Goal: Navigation & Orientation: Understand site structure

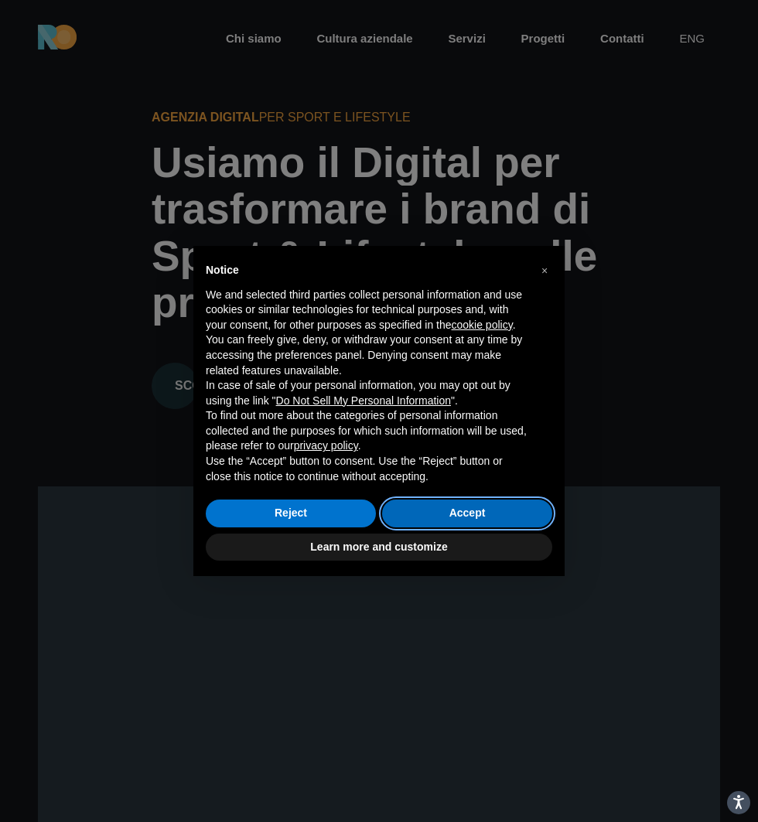
click at [487, 510] on button "Accept" at bounding box center [467, 513] width 170 height 28
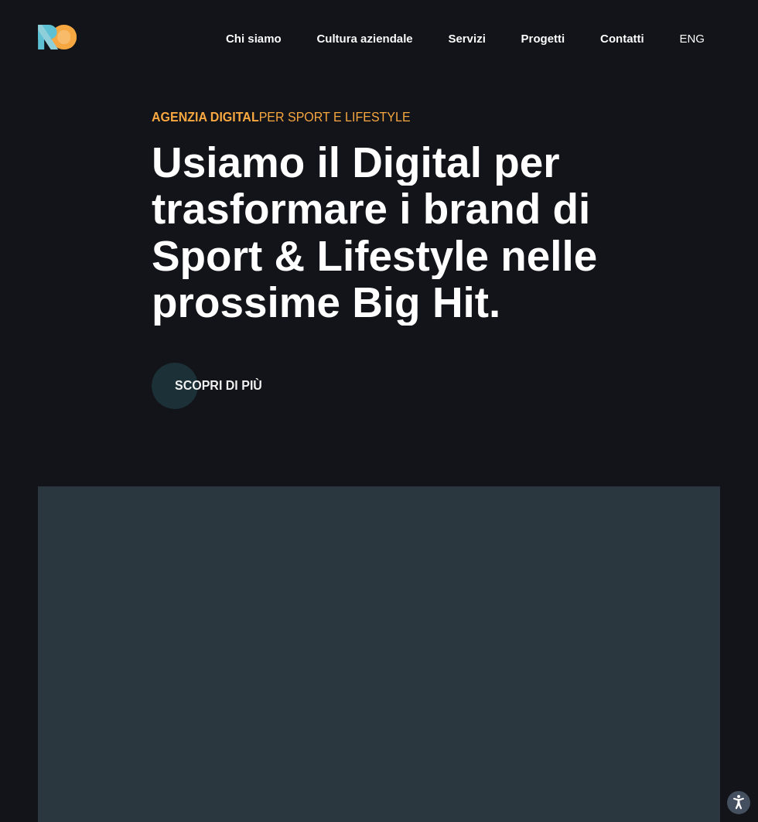
click at [255, 41] on link "Chi siamo" at bounding box center [253, 39] width 59 height 18
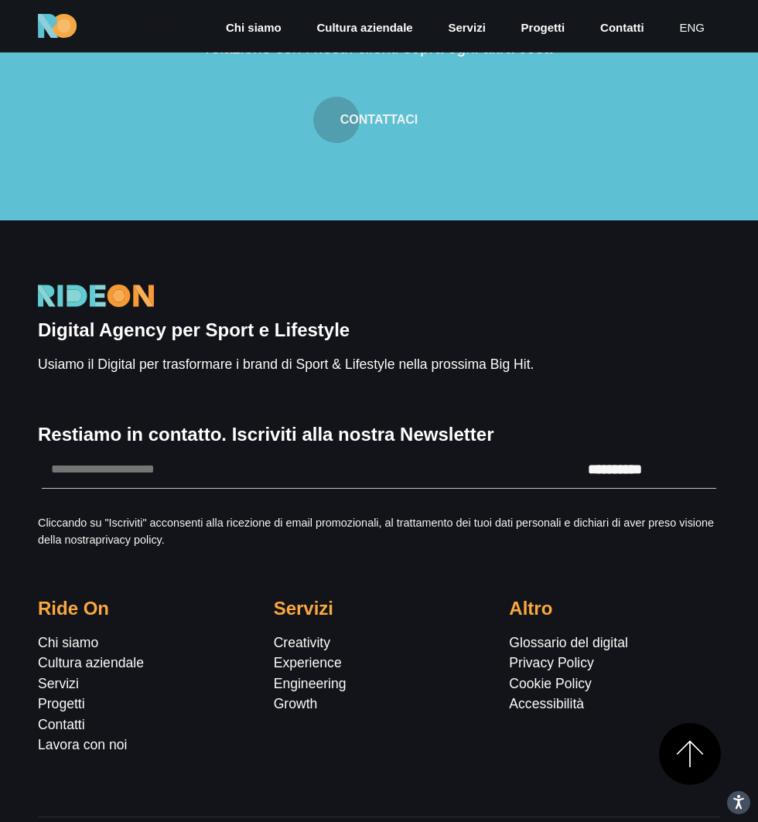
scroll to position [6691, 0]
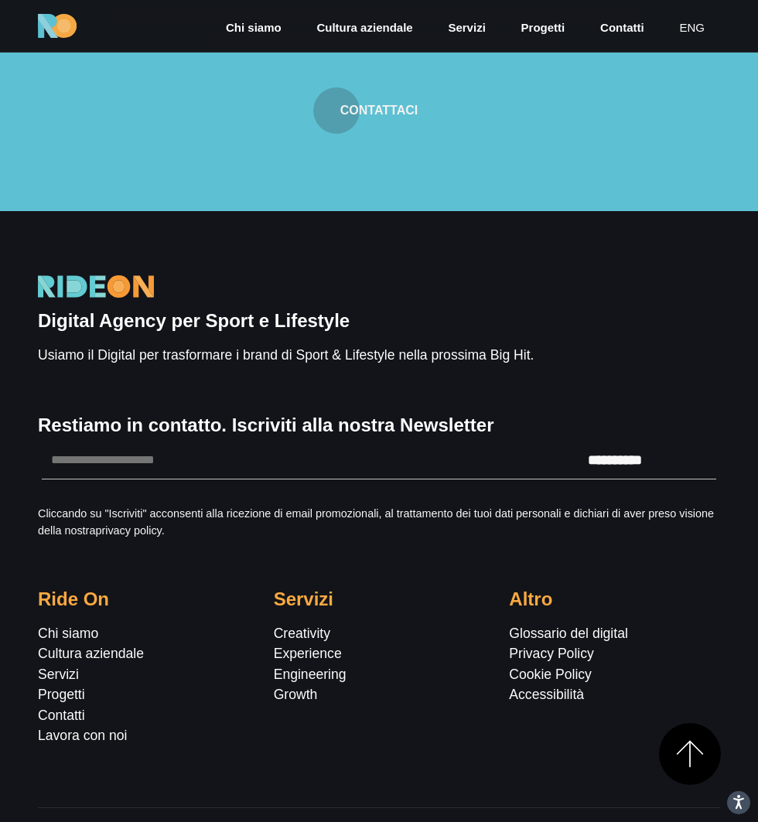
click at [467, 30] on link "Servizi" at bounding box center [466, 28] width 40 height 18
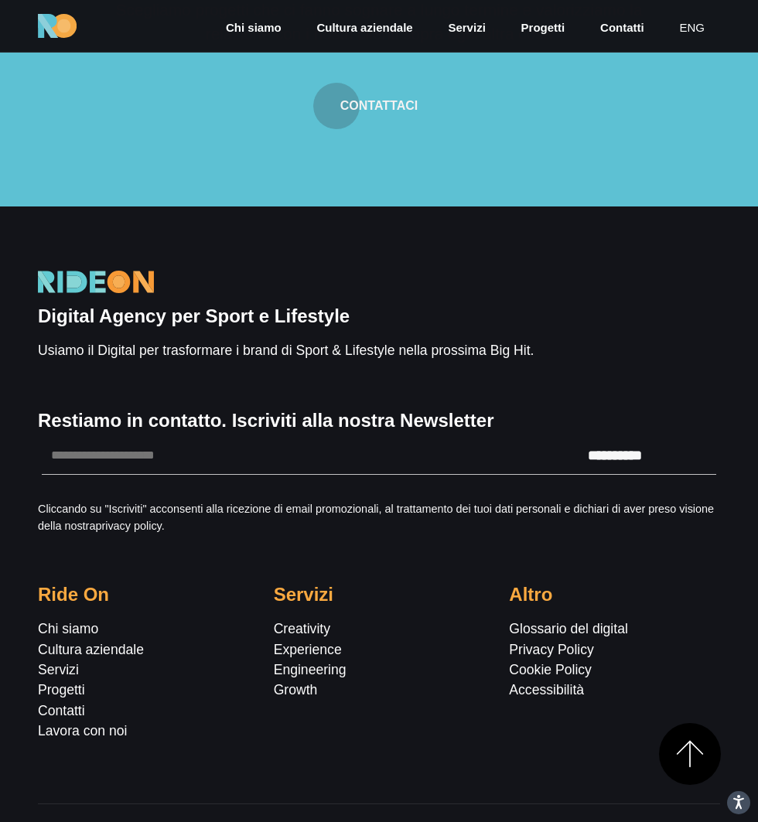
scroll to position [3887, 0]
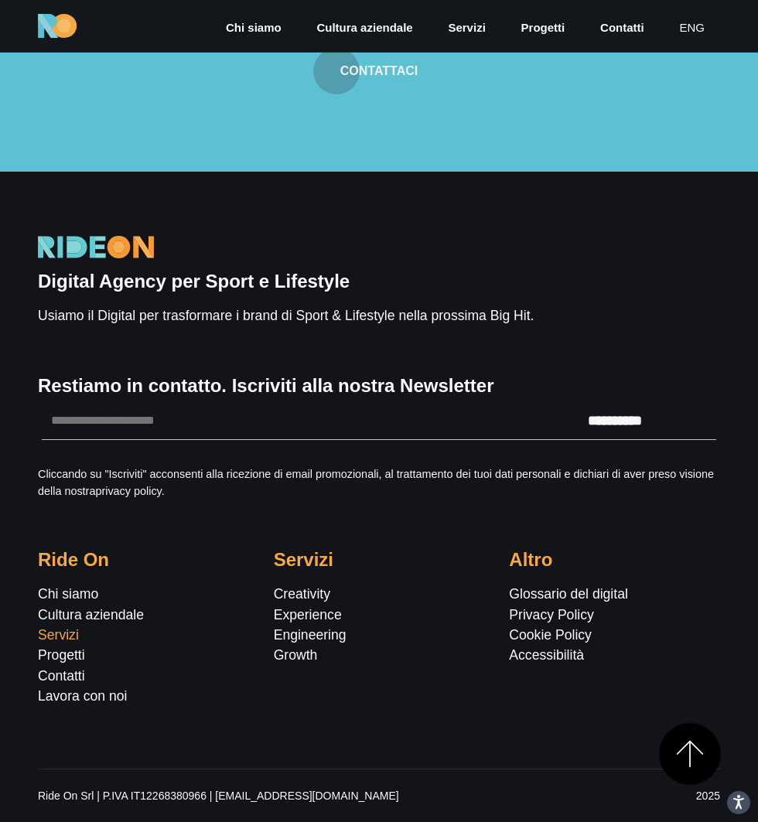
click at [66, 638] on link "Servizi" at bounding box center [58, 634] width 41 height 15
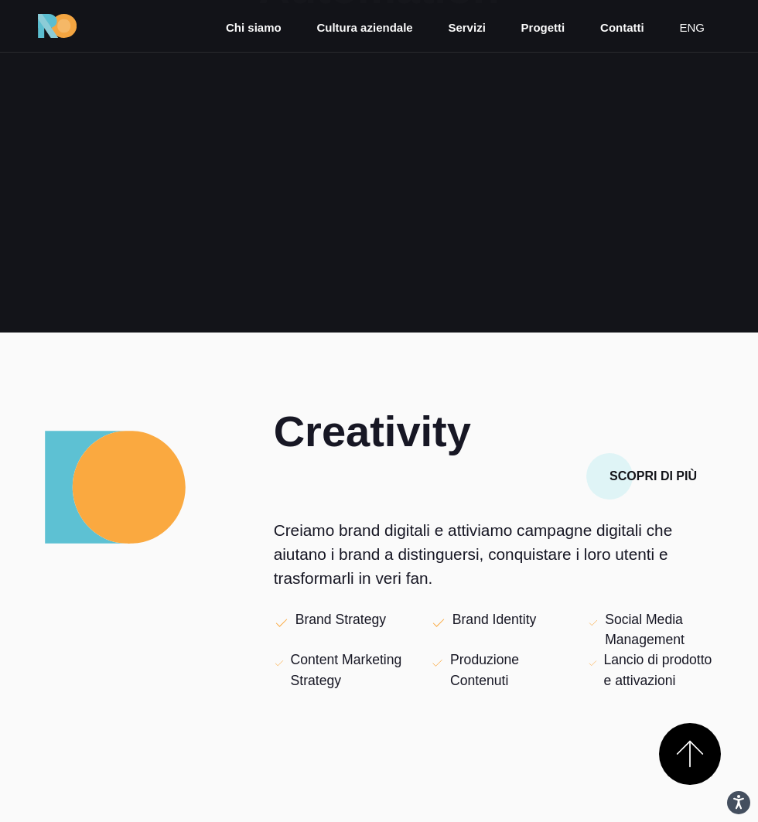
scroll to position [512, 0]
